Goal: Task Accomplishment & Management: Manage account settings

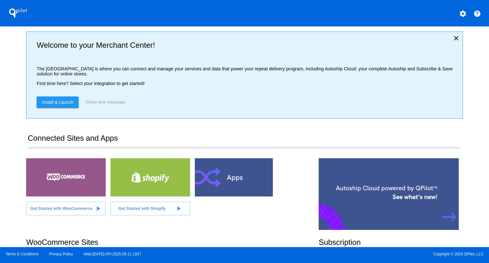
click at [469, 95] on div "QPilot settings help Welcome to your Merchant Center! The [GEOGRAPHIC_DATA] is …" at bounding box center [244, 123] width 489 height 247
click at [12, 82] on div "QPilot settings help Welcome to your Merchant Center! The [GEOGRAPHIC_DATA] is …" at bounding box center [244, 123] width 489 height 247
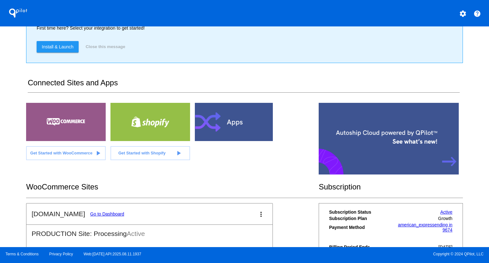
scroll to position [90, 0]
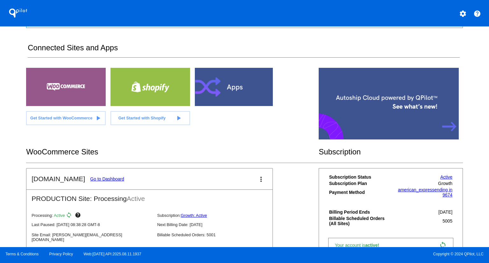
click at [103, 178] on link "Go to Dashboard" at bounding box center [107, 178] width 34 height 5
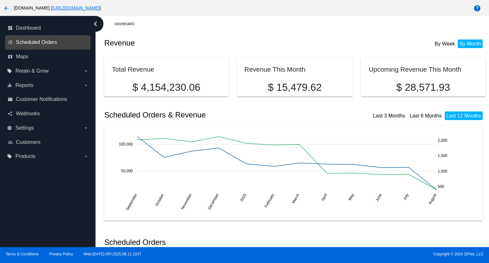
click at [32, 42] on span "Scheduled Orders" at bounding box center [36, 42] width 41 height 6
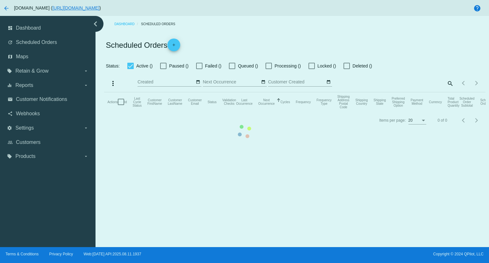
checkbox input "true"
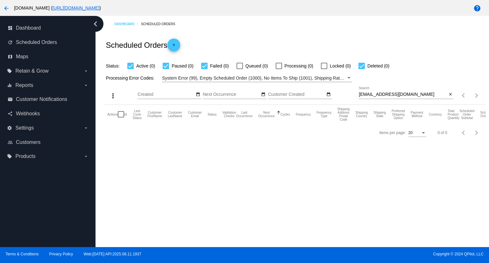
click at [425, 96] on input "[EMAIL_ADDRESS][DOMAIN_NAME]" at bounding box center [403, 94] width 88 height 5
paste input "dogkalua"
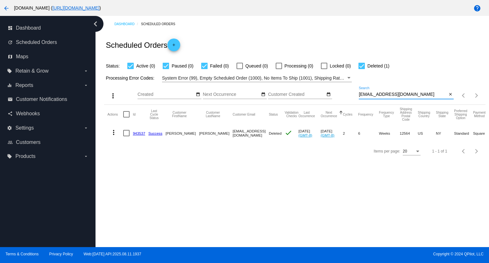
type input "[EMAIL_ADDRESS][DOMAIN_NAME]"
